Goal: Task Accomplishment & Management: Manage account settings

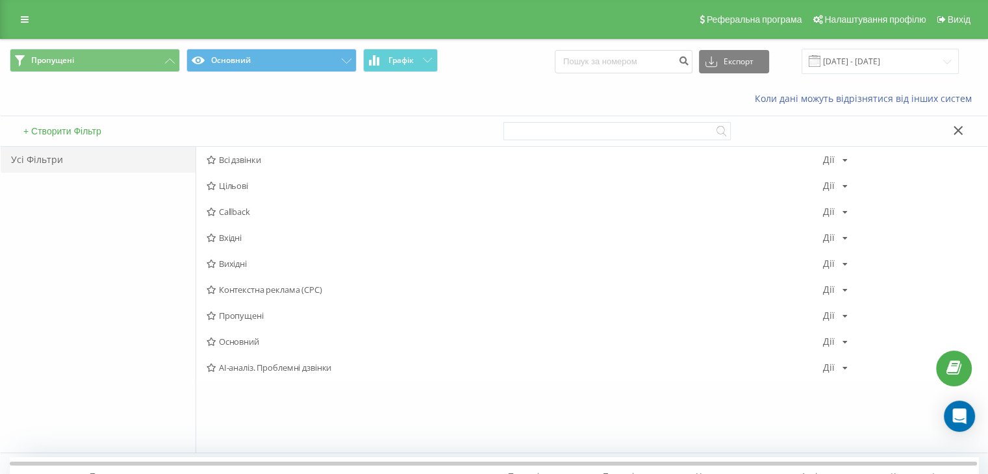
click at [230, 142] on div "+ Створити Фільтр" at bounding box center [248, 131] width 494 height 30
click at [238, 151] on div "Всі дзвінки Дії Редагувати Копіювати Видалити За замовчуванням Поділитися" at bounding box center [591, 160] width 791 height 26
click at [273, 150] on div "Всі дзвінки Дії Редагувати Копіювати Видалити За замовчуванням Поділитися" at bounding box center [591, 160] width 791 height 26
click at [238, 155] on span "Всі дзвінки" at bounding box center [515, 159] width 616 height 9
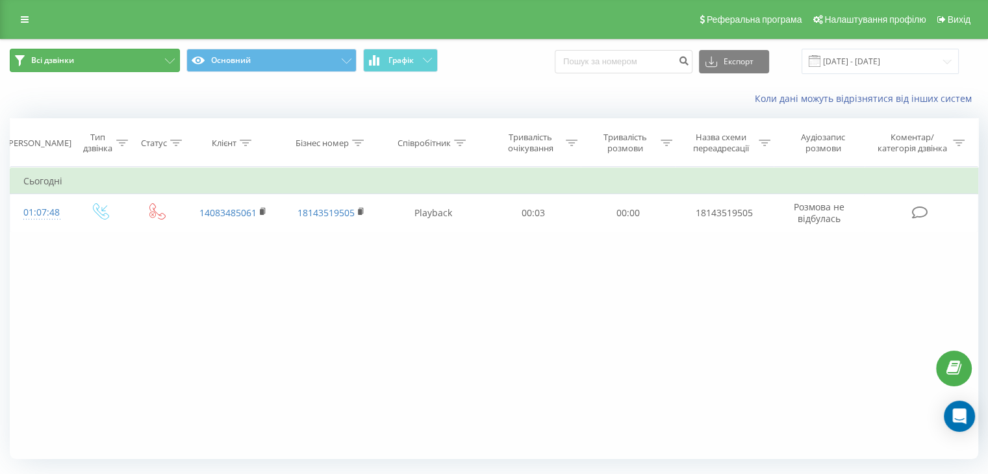
click at [130, 58] on button "Всі дзвінки" at bounding box center [95, 60] width 170 height 23
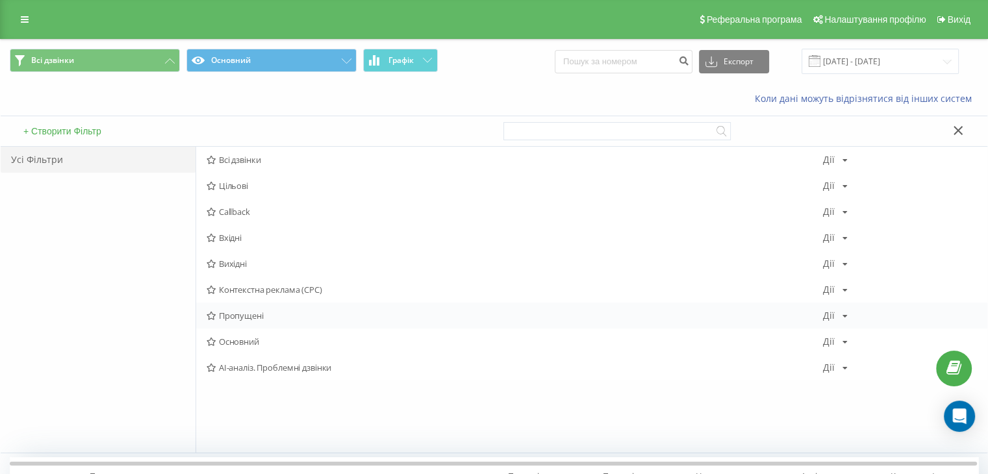
click at [249, 312] on span "Пропущені" at bounding box center [515, 315] width 616 height 9
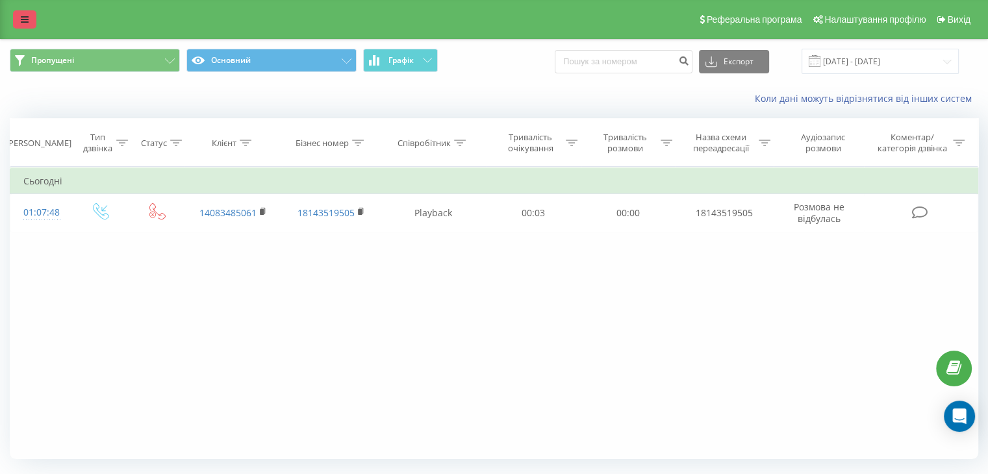
click at [35, 16] on link at bounding box center [24, 19] width 23 height 18
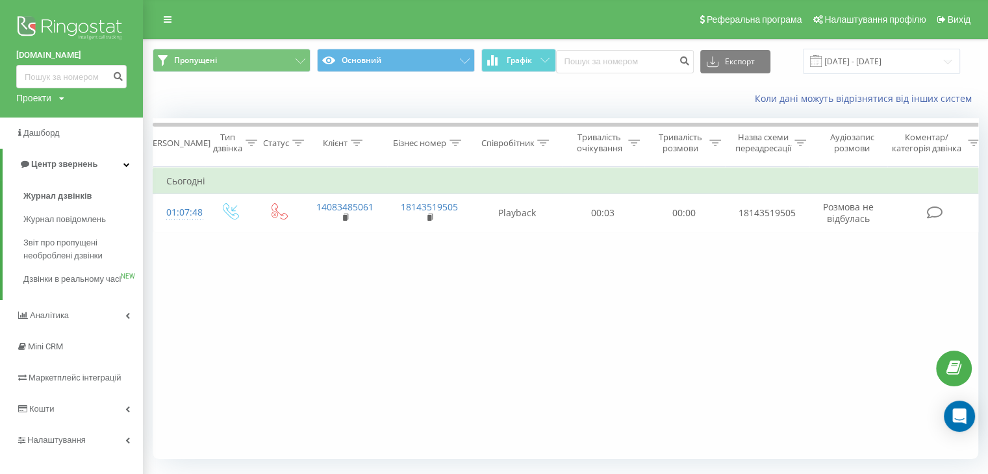
click at [60, 29] on img at bounding box center [71, 29] width 110 height 32
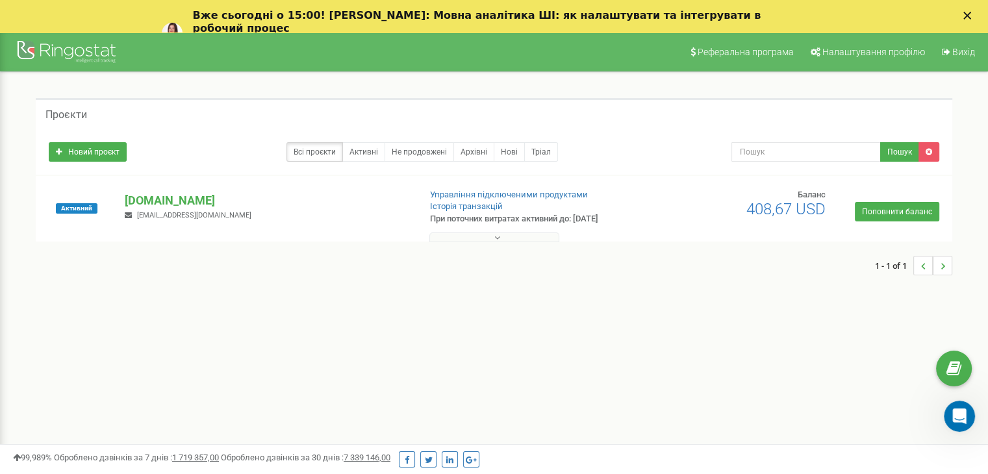
scroll to position [65, 0]
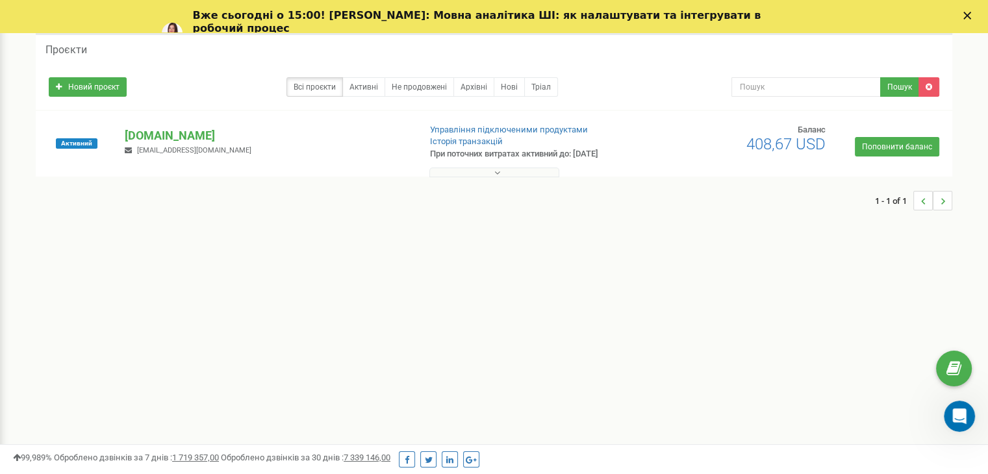
click at [499, 170] on icon at bounding box center [497, 172] width 6 height 9
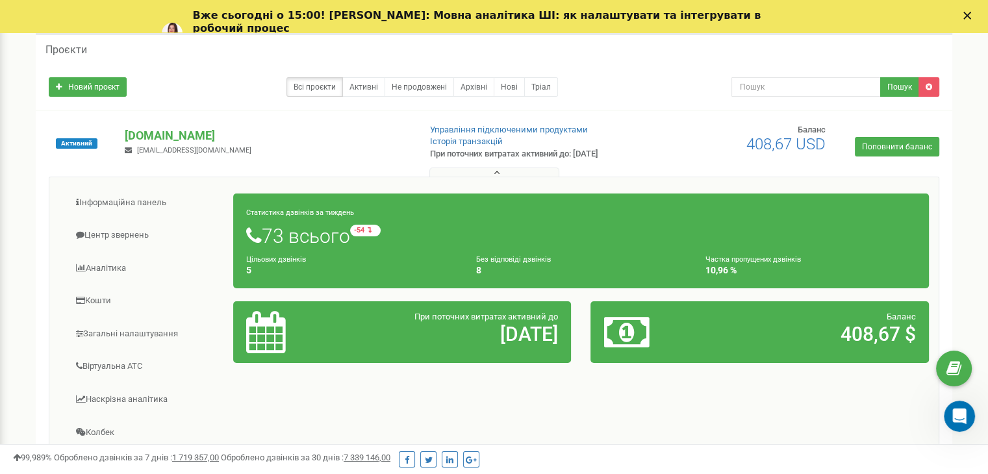
drag, startPoint x: 726, startPoint y: 142, endPoint x: 824, endPoint y: 142, distance: 97.4
click at [824, 142] on div "Баланс 408,67 USD" at bounding box center [779, 138] width 114 height 29
copy span "408,67 USD"
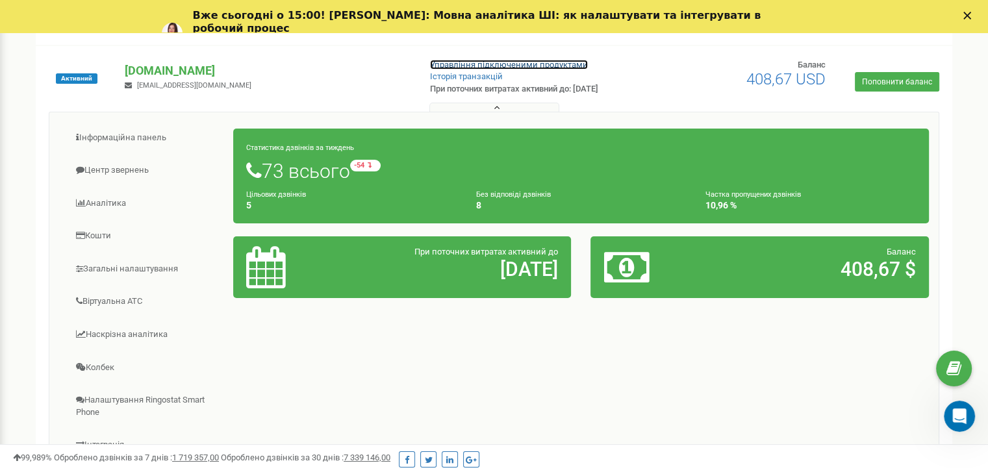
click at [502, 68] on link "Управління підключеними продуктами" at bounding box center [509, 65] width 158 height 10
click at [477, 79] on link "Історія транзакцій" at bounding box center [466, 76] width 73 height 10
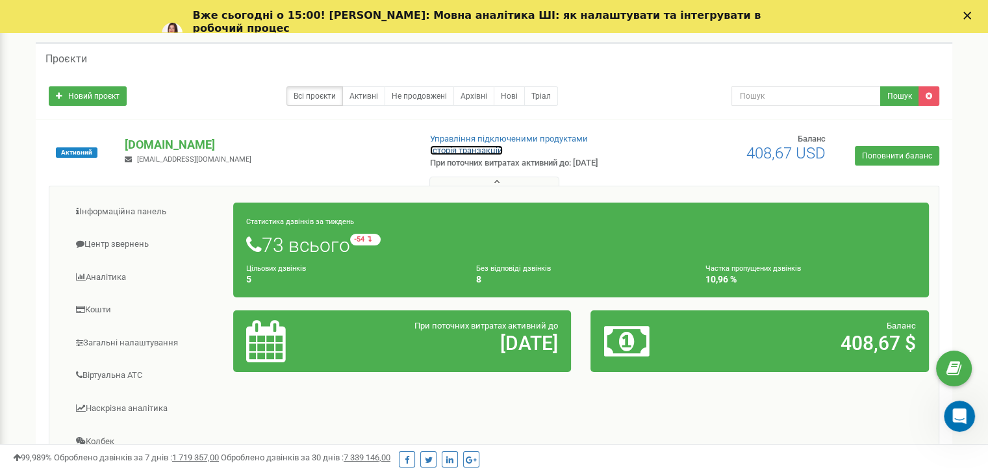
scroll to position [0, 0]
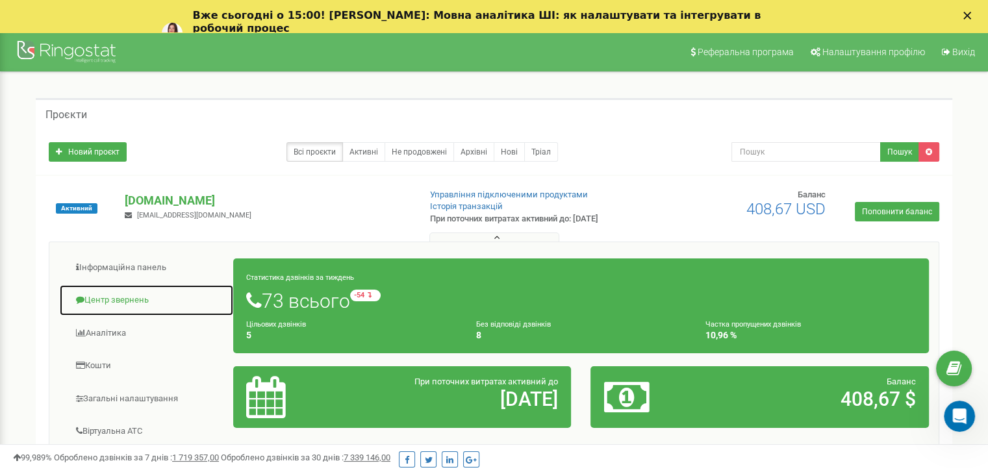
click at [127, 302] on link "Центр звернень" at bounding box center [146, 300] width 175 height 32
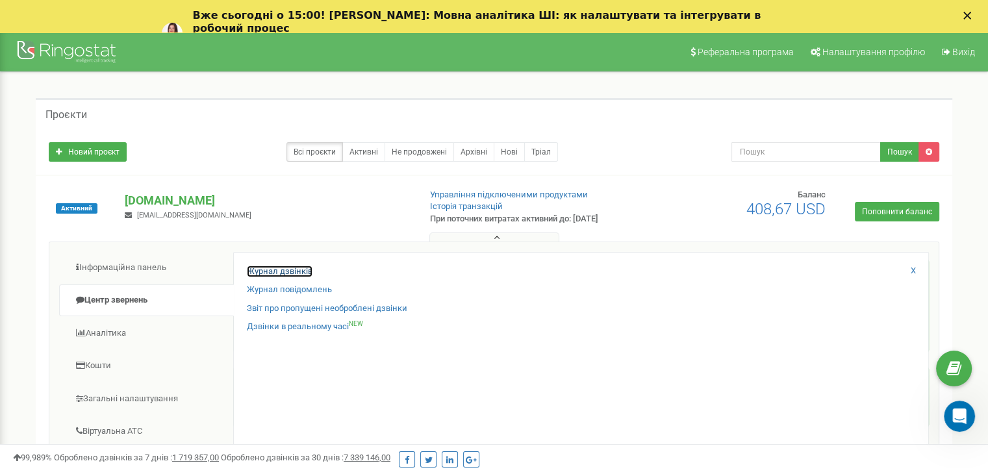
click at [269, 272] on link "Журнал дзвінків" at bounding box center [280, 272] width 66 height 12
